Goal: Task Accomplishment & Management: Use online tool/utility

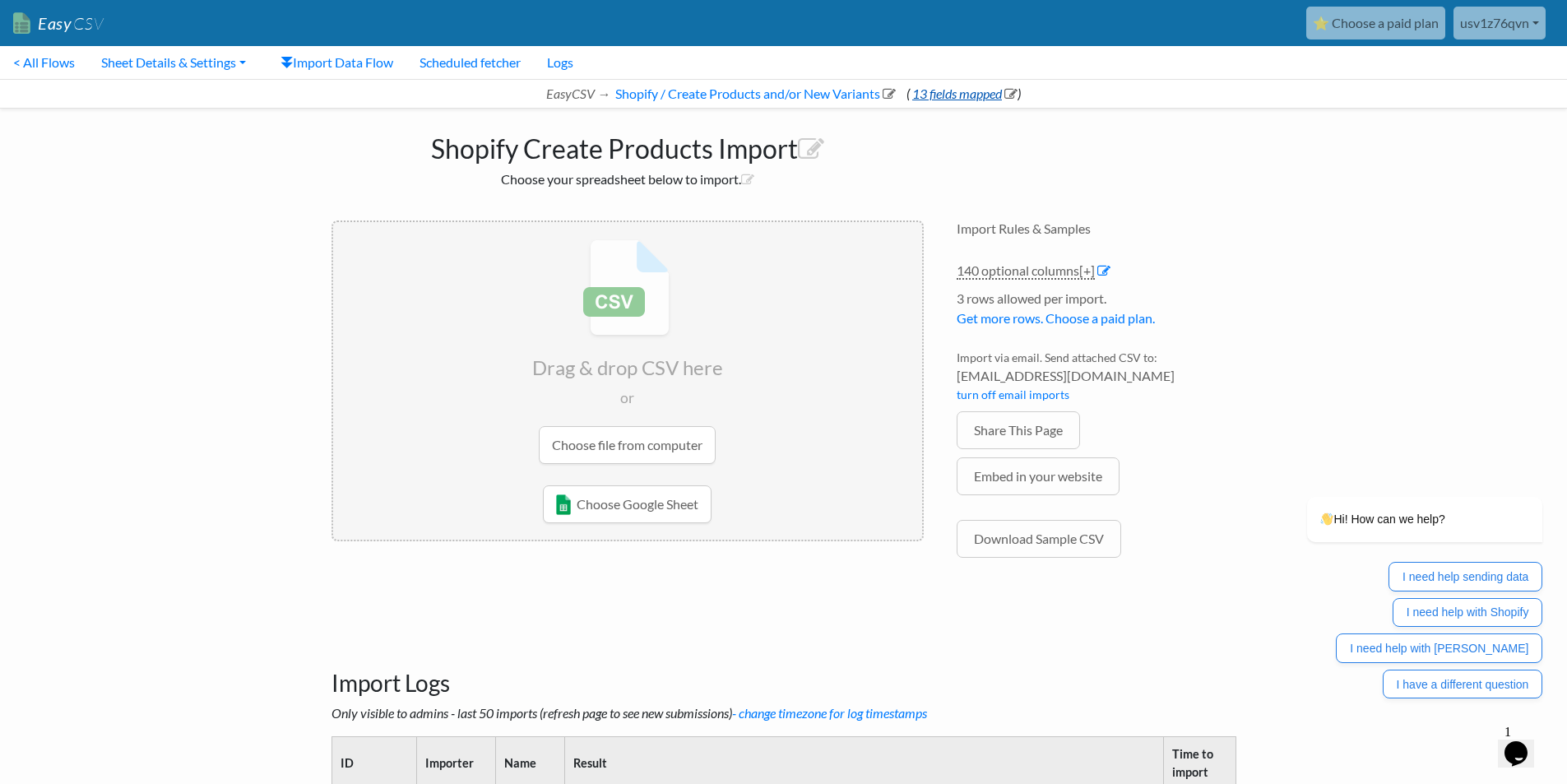
click at [960, 88] on link "13 fields mapped" at bounding box center [963, 93] width 108 height 16
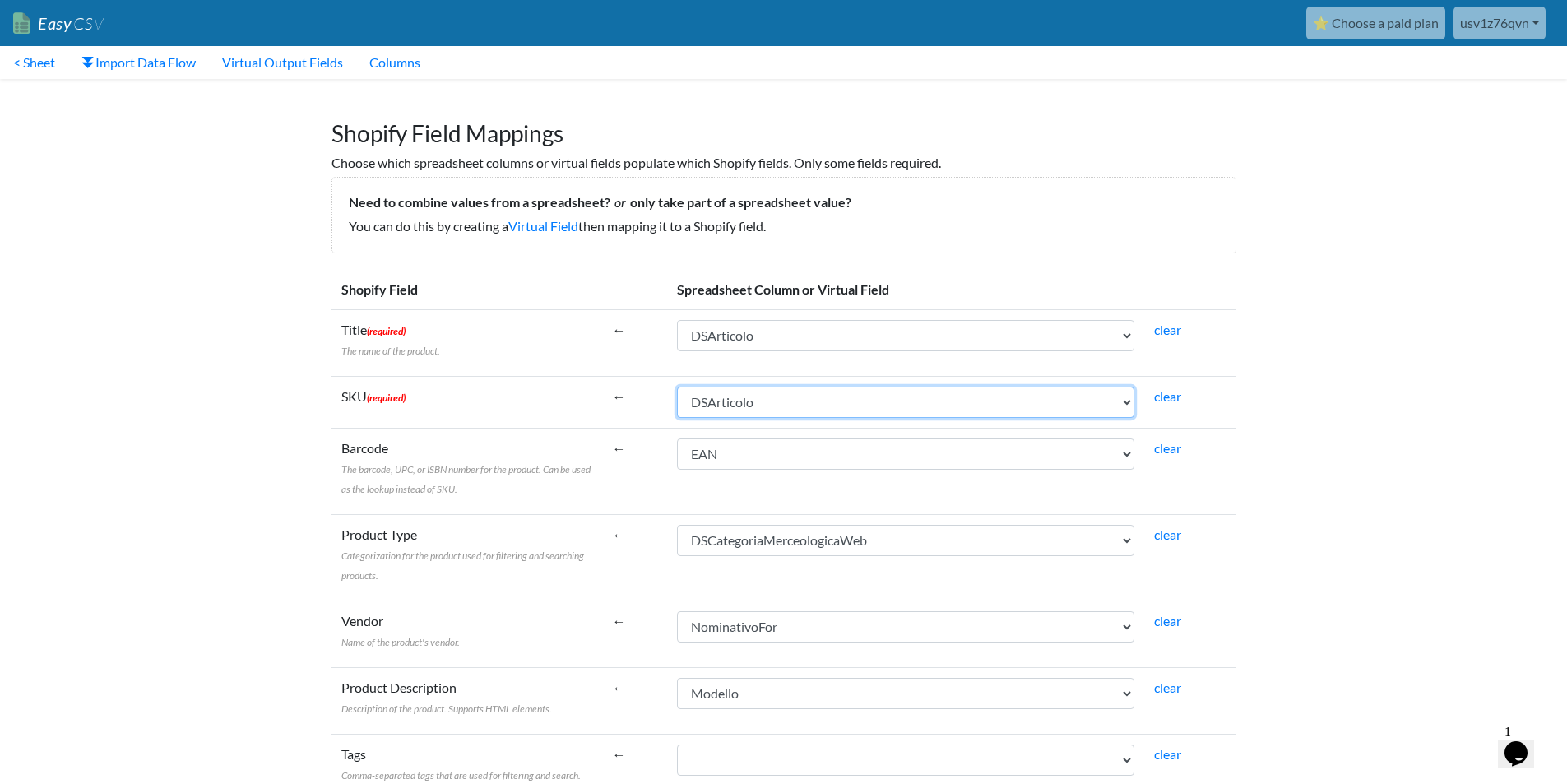
click at [771, 390] on select "IGUNegozio CodNegozio IGUArticolo Modello CodEsterno DSArticolo DSArticoloWeb N…" at bounding box center [906, 403] width 457 height 31
